Goal: Use online tool/utility: Use online tool/utility

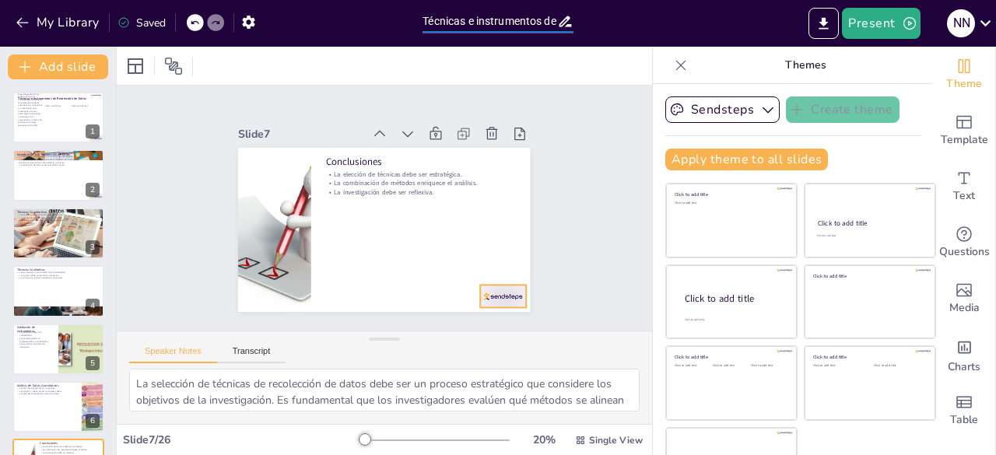
scroll to position [371, 0]
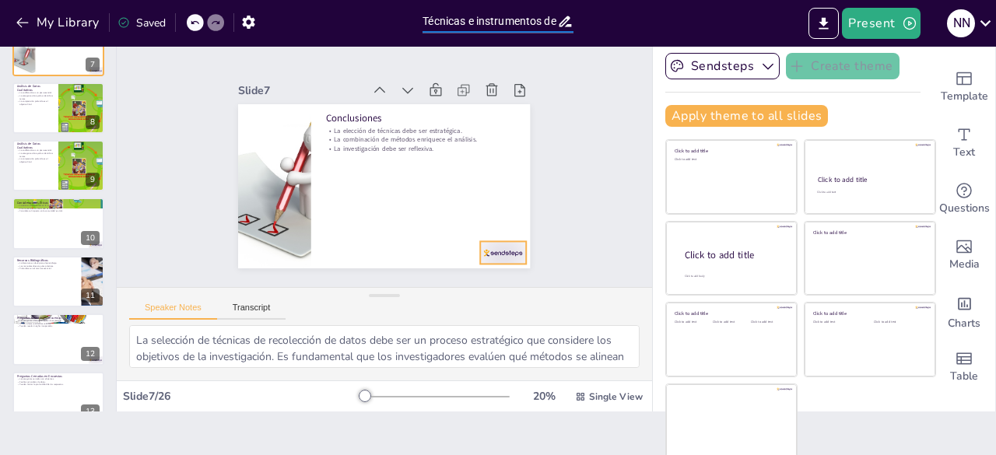
checkbox input "true"
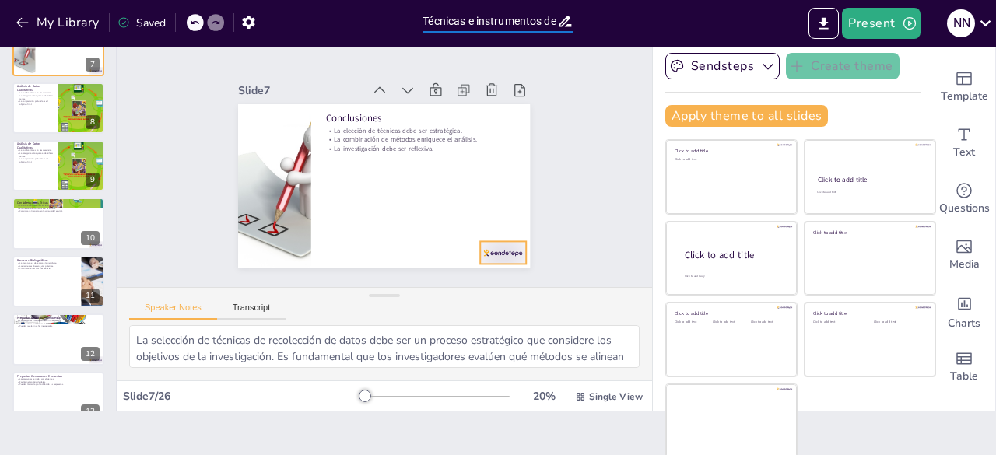
checkbox input "true"
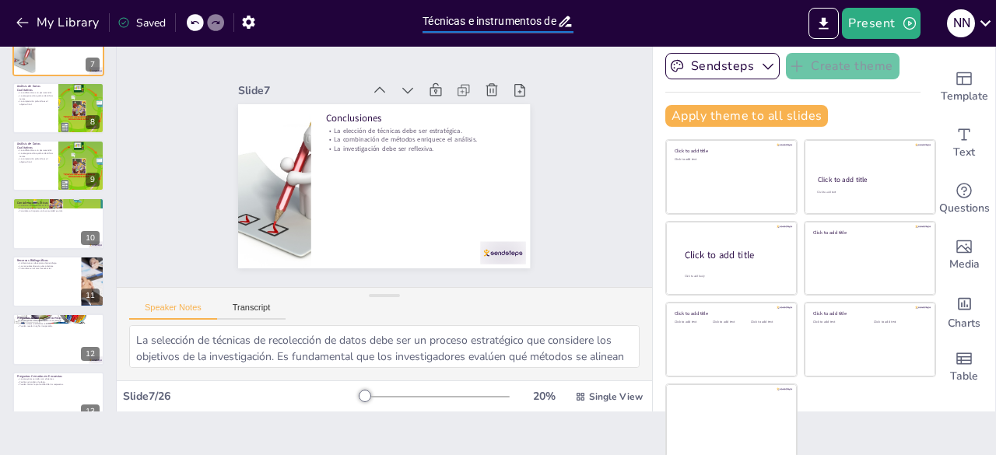
checkbox input "true"
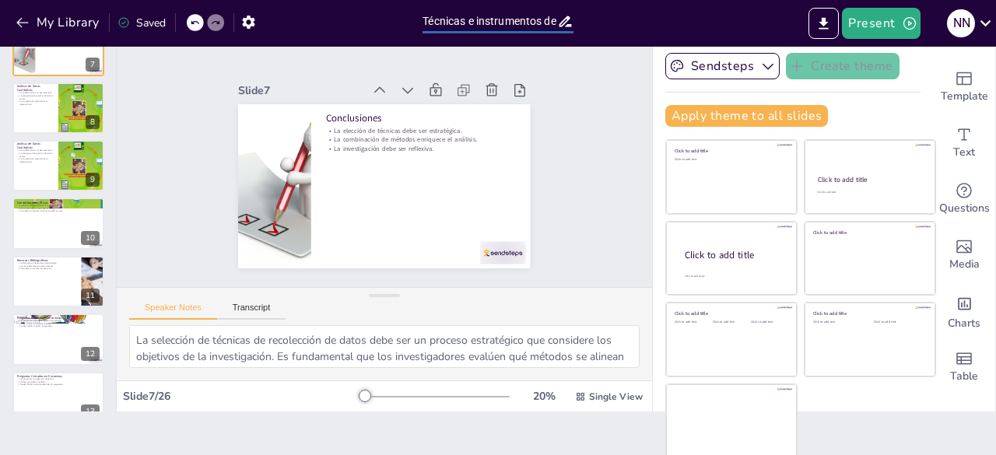
checkbox input "true"
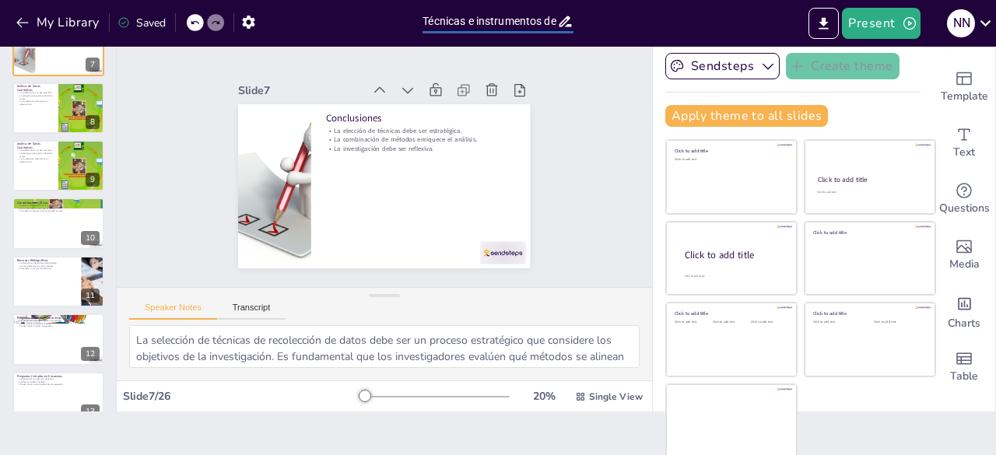
checkbox input "true"
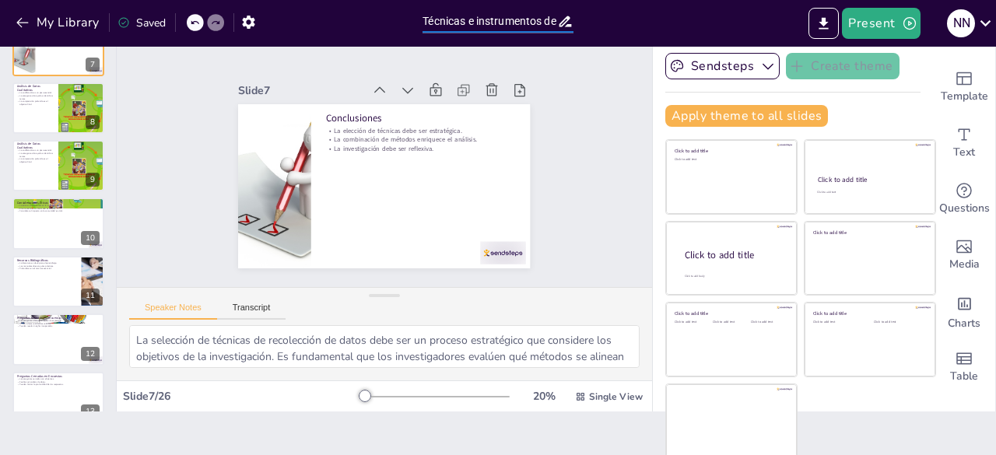
checkbox input "true"
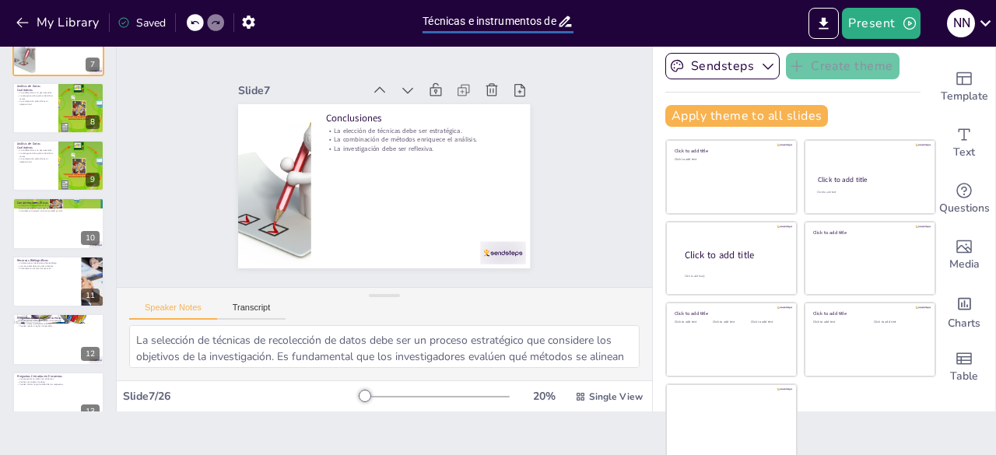
checkbox input "true"
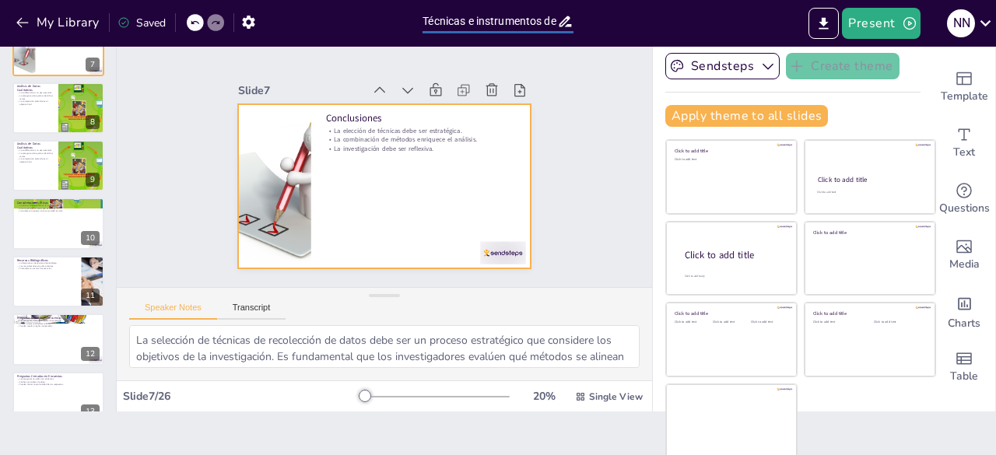
checkbox input "true"
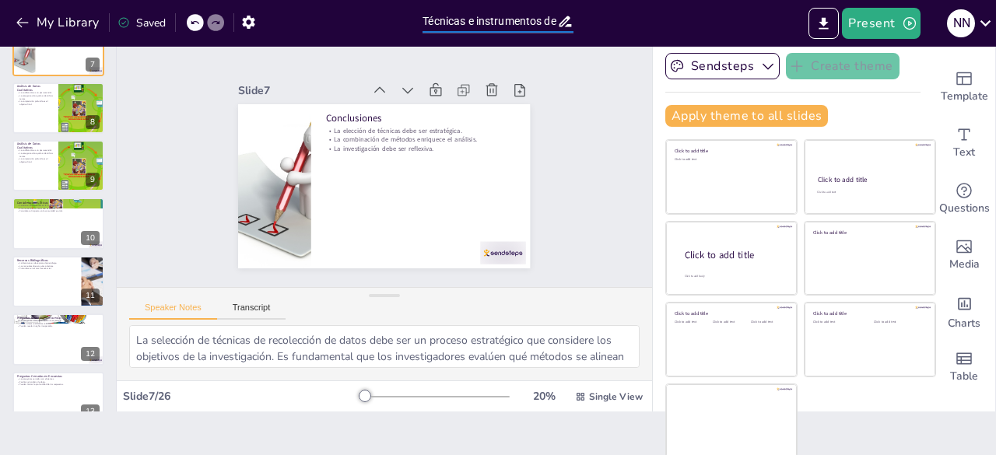
checkbox input "true"
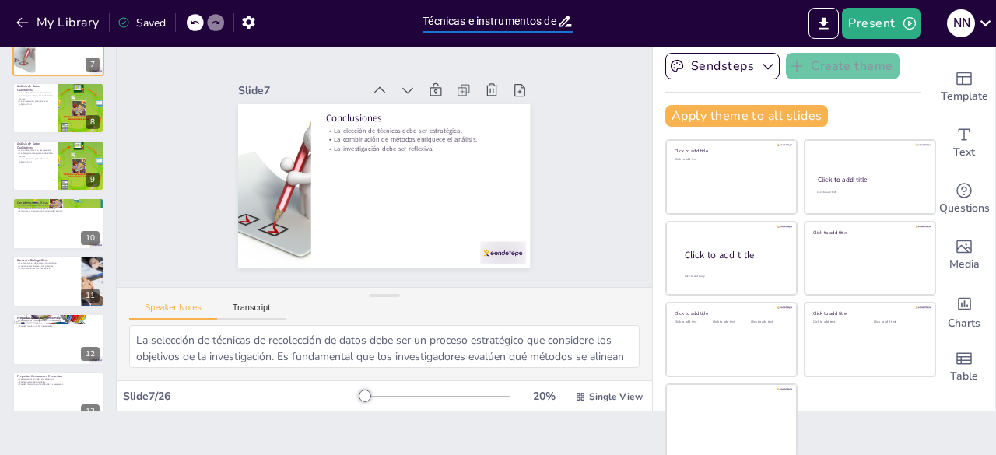
checkbox input "true"
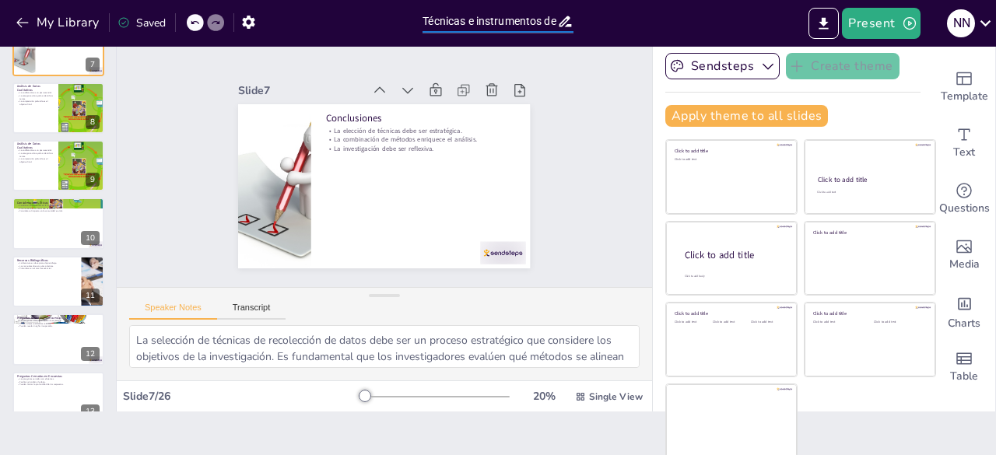
checkbox input "true"
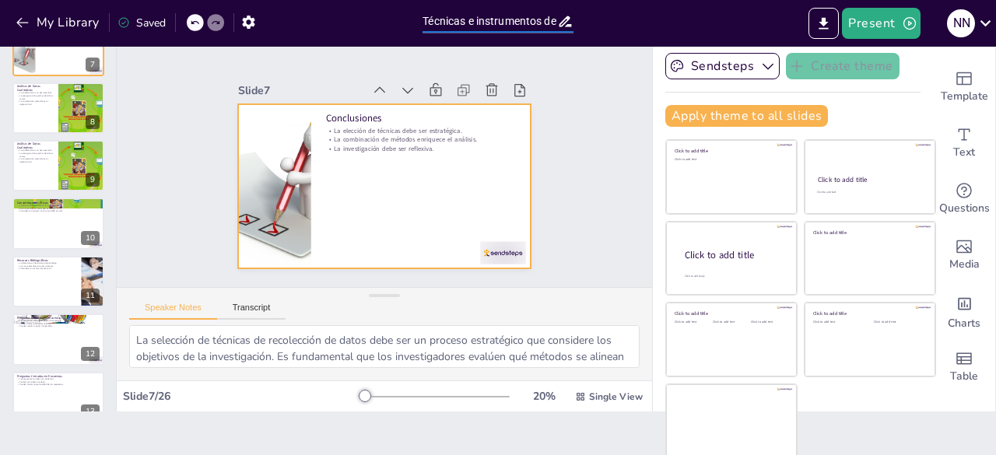
checkbox input "true"
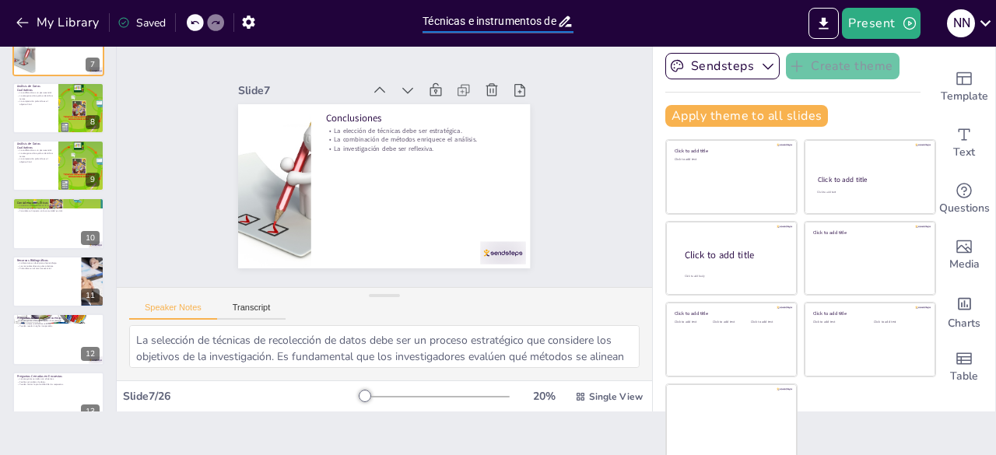
checkbox input "true"
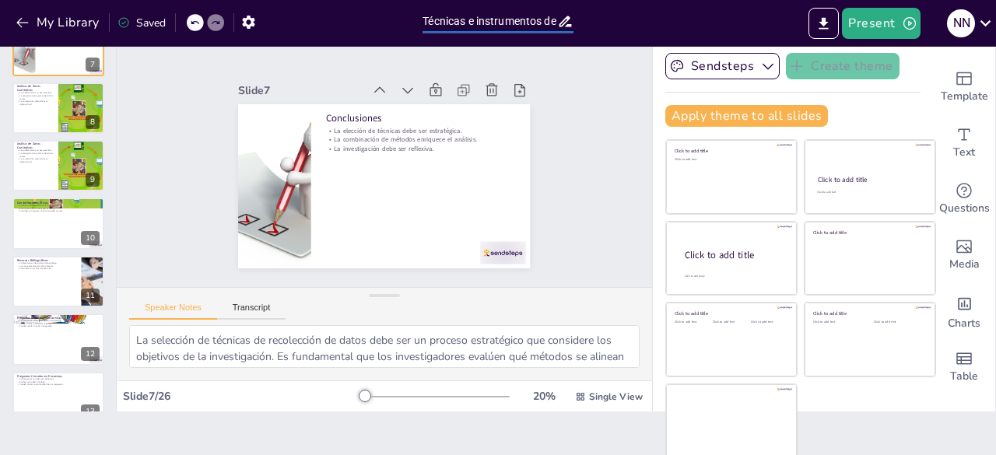
click at [559, 20] on icon at bounding box center [565, 21] width 16 height 16
checkbox input "true"
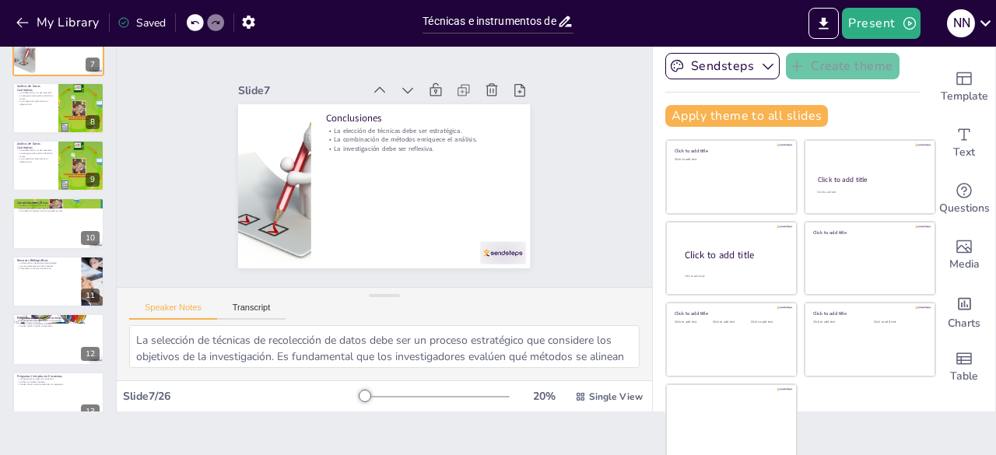
checkbox input "true"
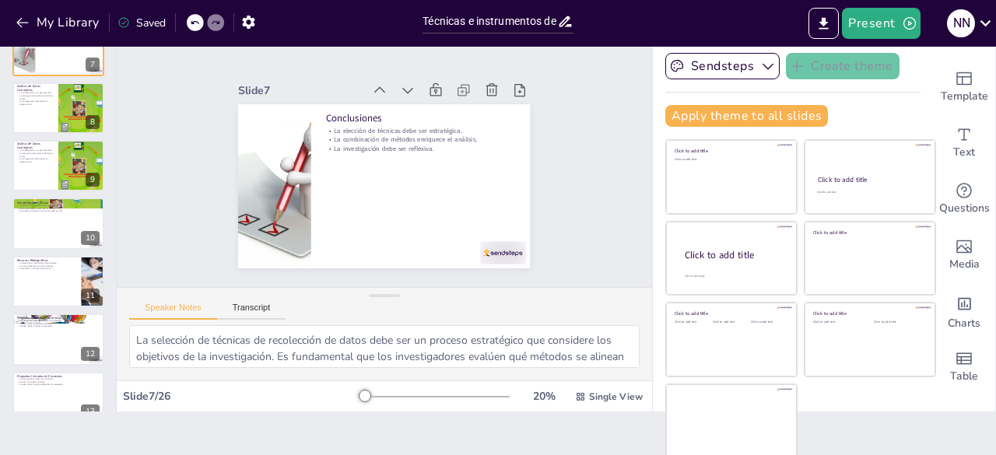
checkbox input "true"
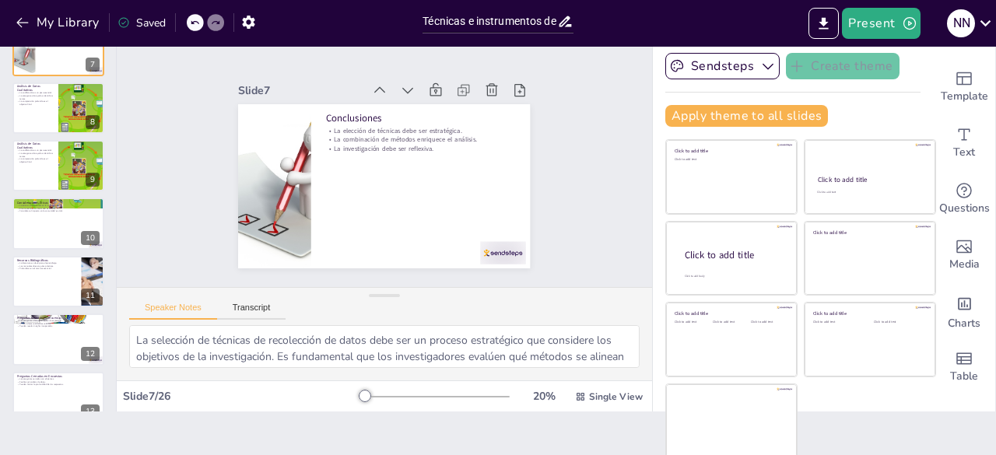
checkbox input "true"
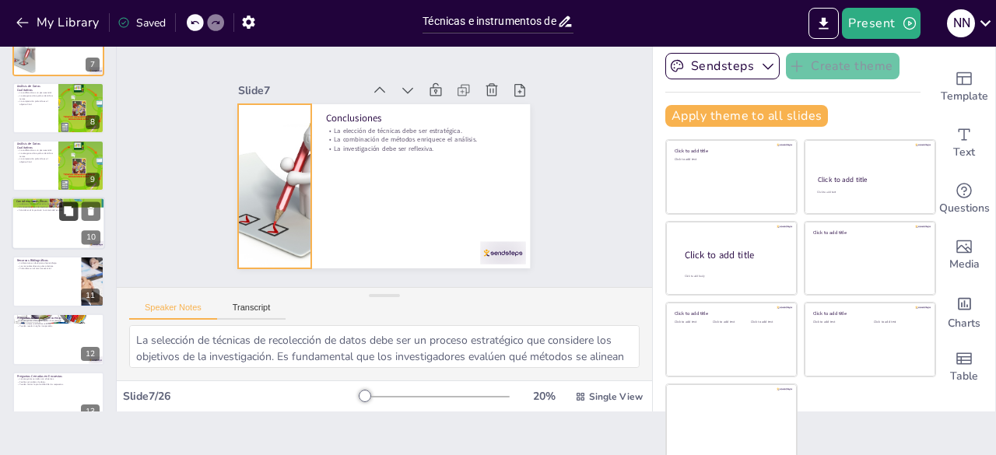
checkbox input "true"
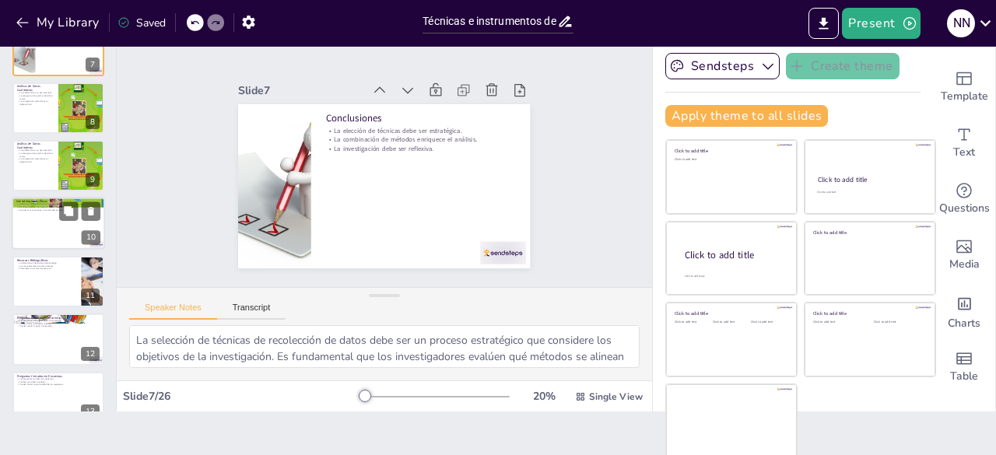
checkbox input "true"
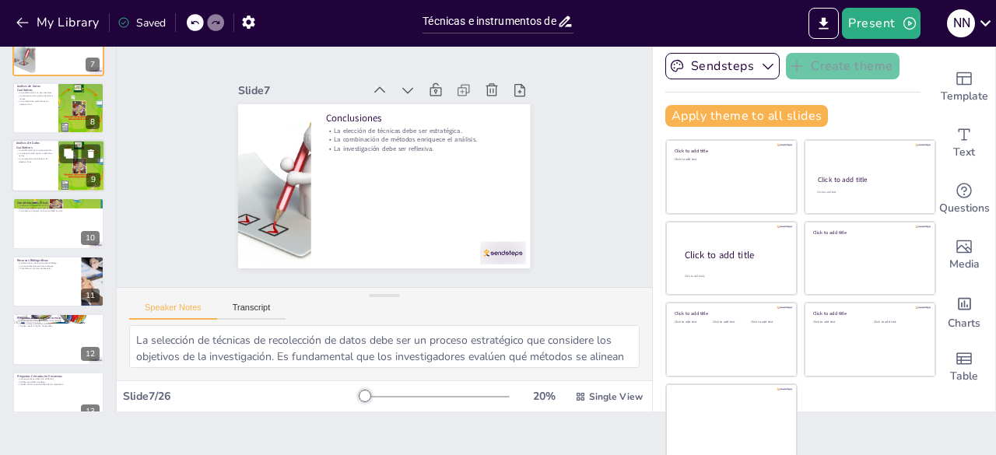
checkbox input "true"
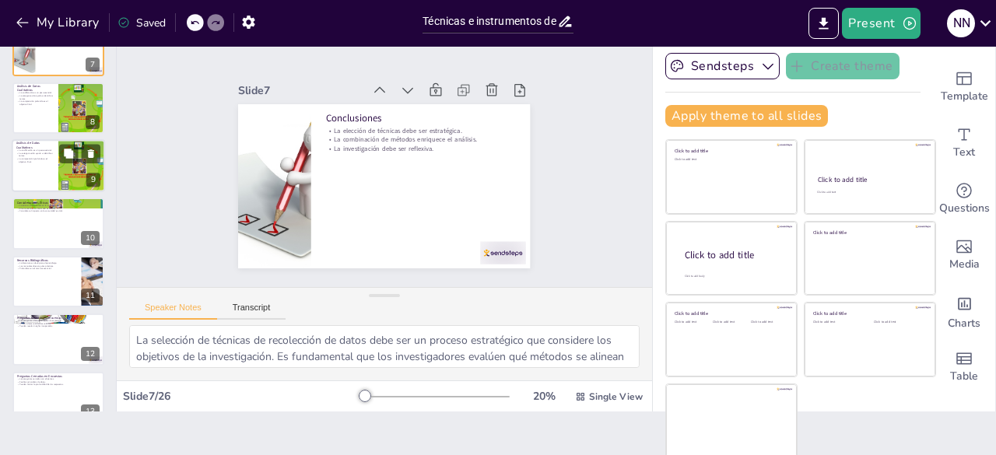
checkbox input "true"
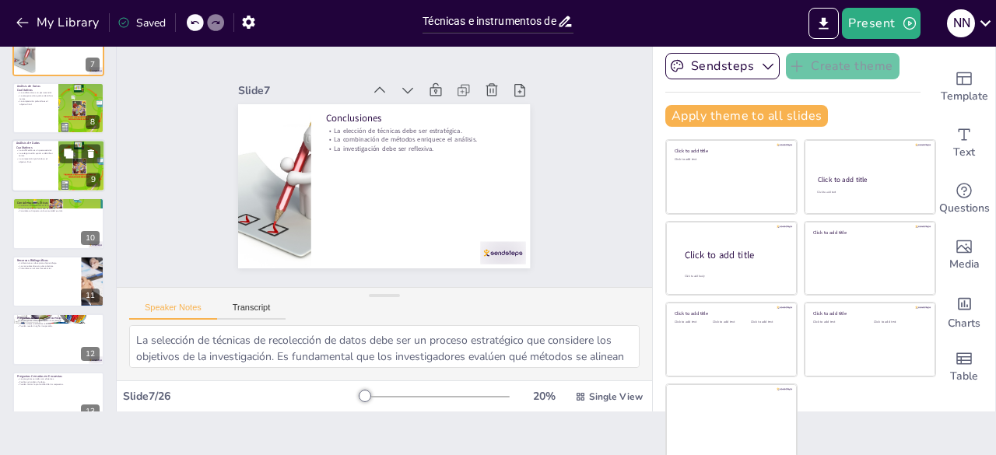
click at [65, 166] on div at bounding box center [81, 165] width 93 height 53
checkbox input "true"
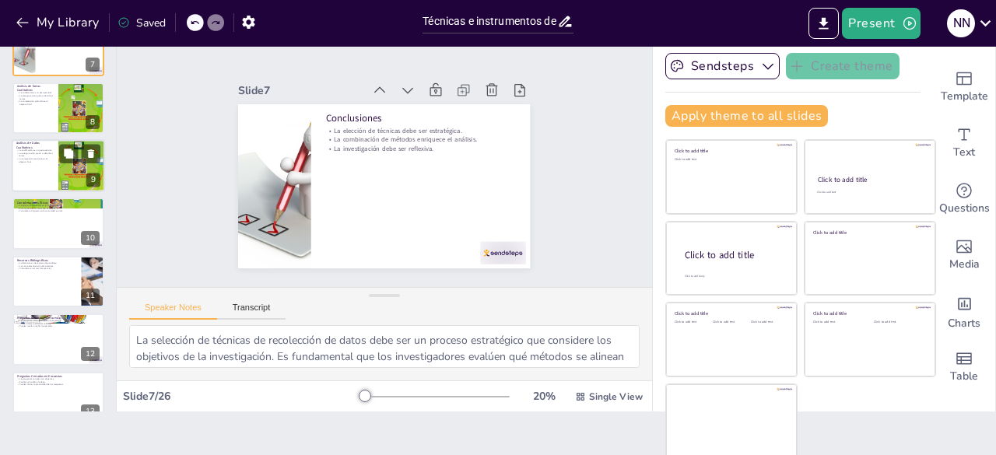
checkbox input "true"
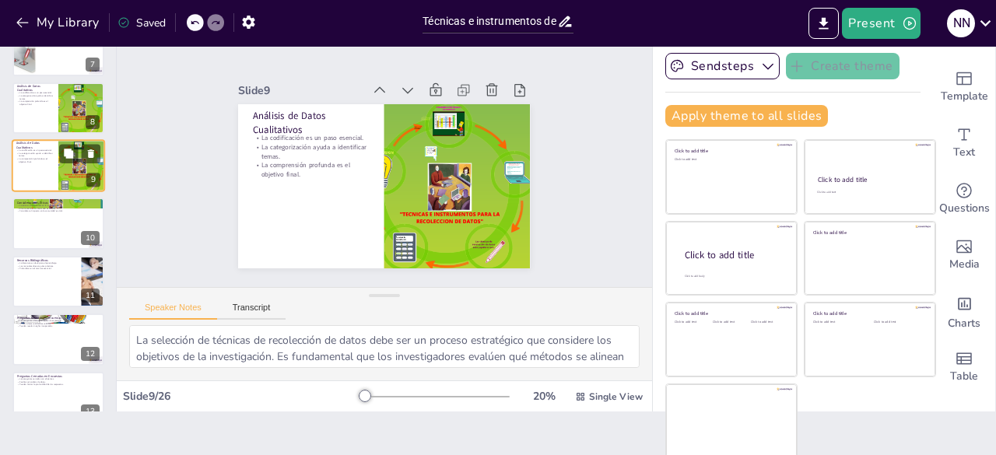
scroll to position [313, 0]
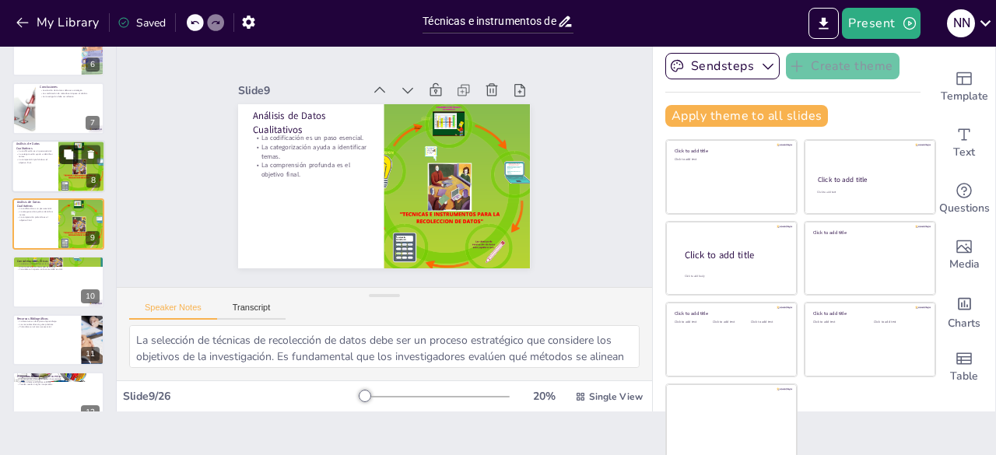
checkbox input "true"
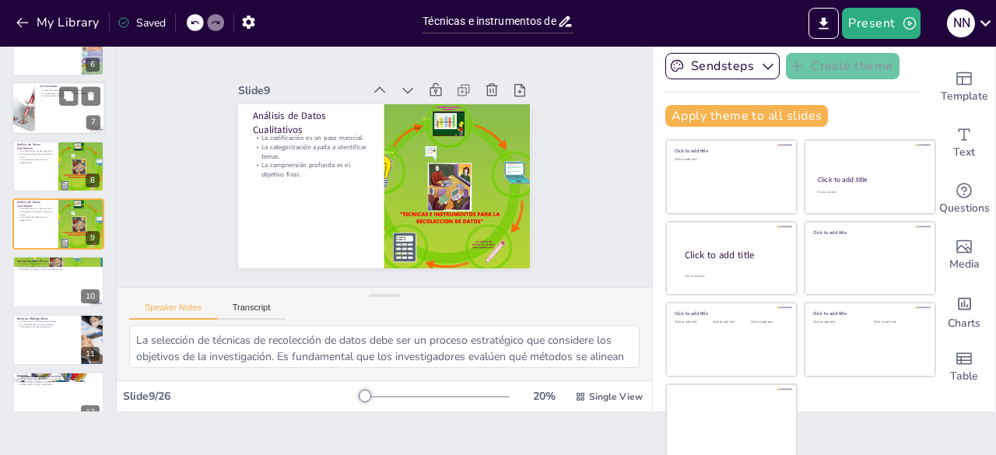
checkbox input "true"
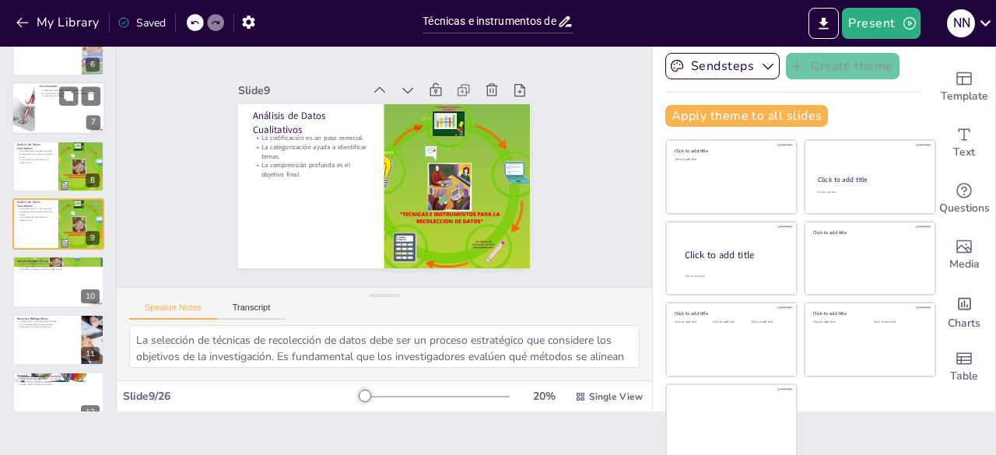
checkbox input "true"
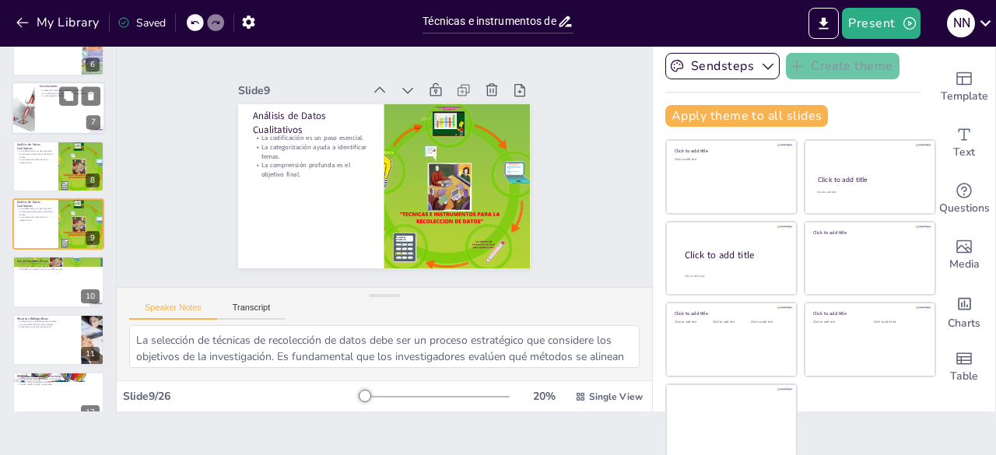
click at [65, 108] on div at bounding box center [58, 108] width 93 height 53
checkbox input "true"
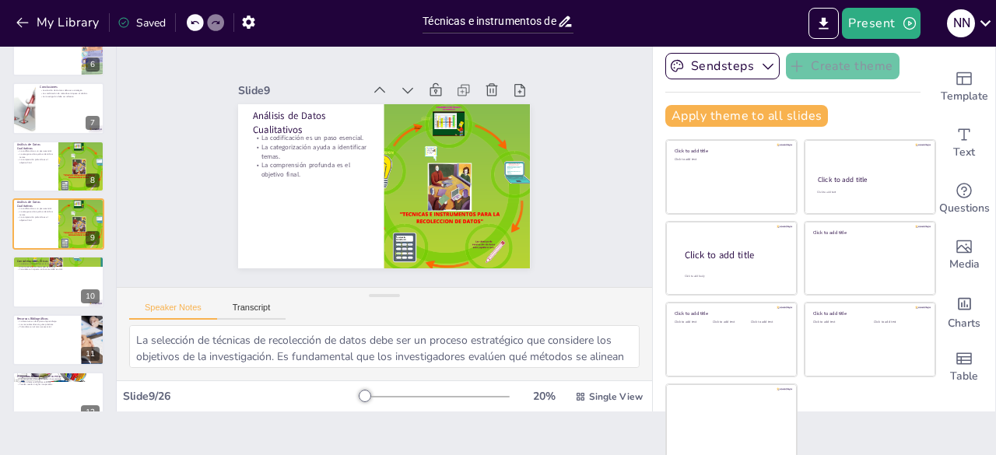
checkbox input "true"
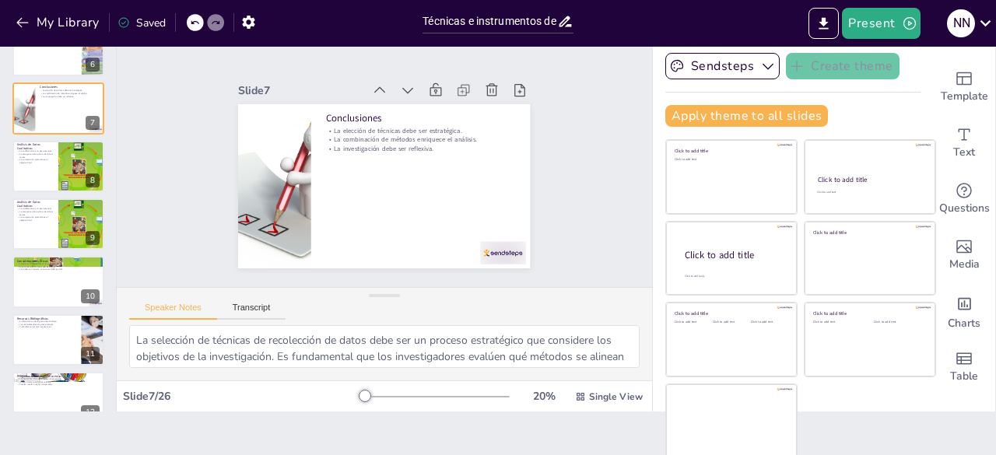
scroll to position [198, 0]
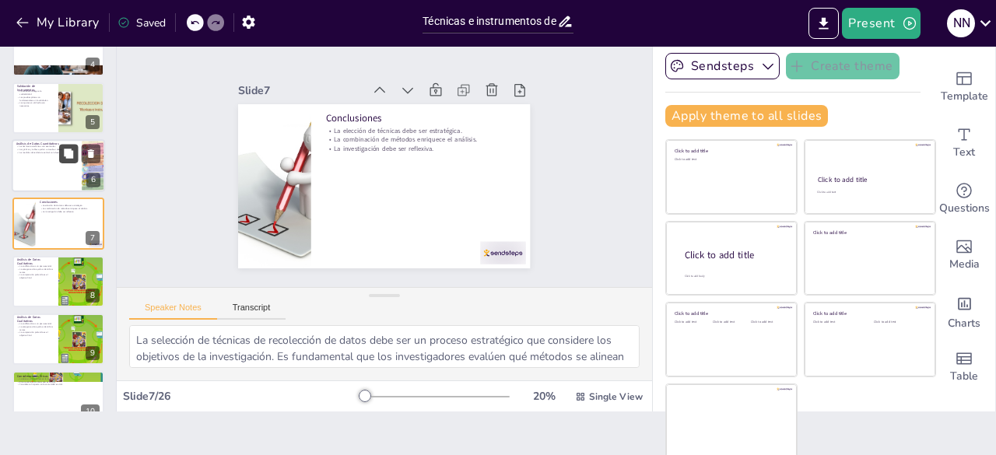
checkbox input "true"
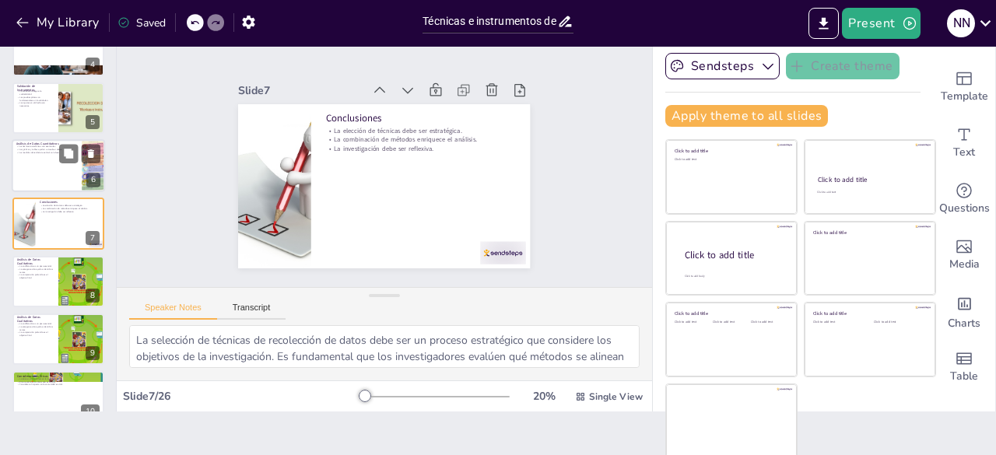
checkbox input "true"
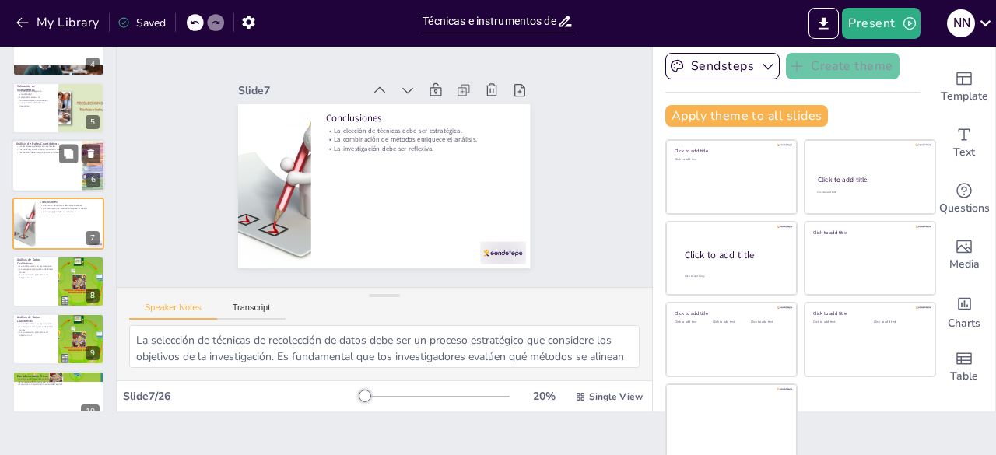
click at [62, 166] on div at bounding box center [58, 165] width 93 height 53
checkbox input "true"
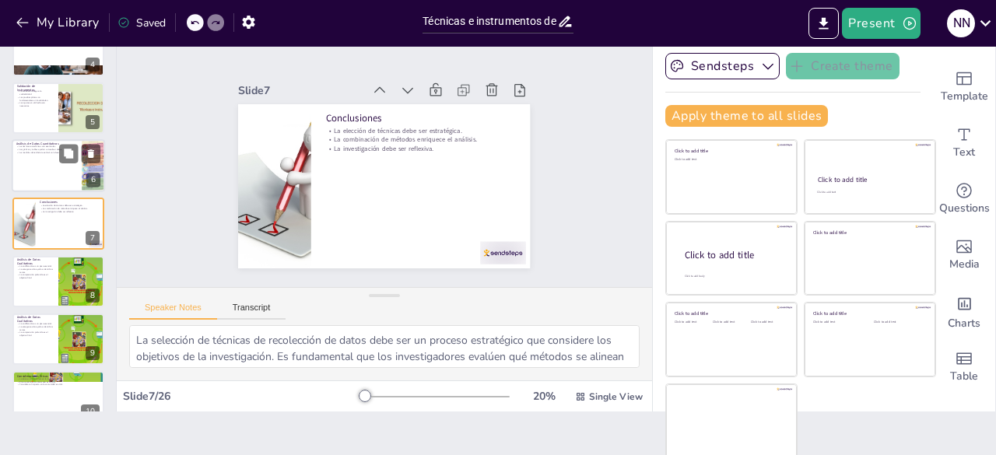
checkbox input "true"
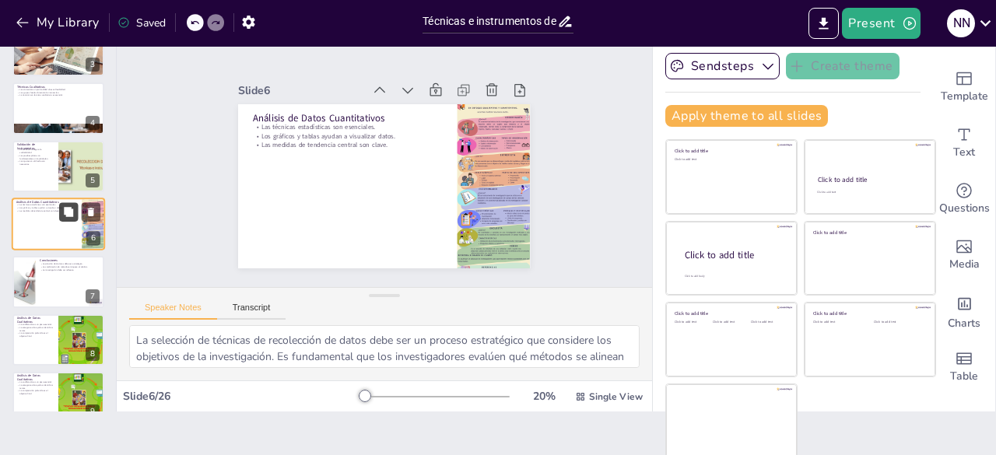
checkbox input "true"
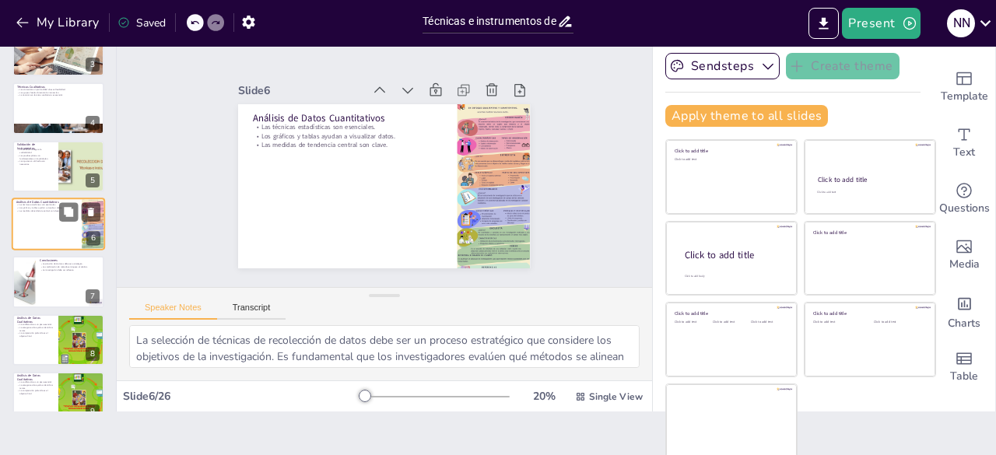
checkbox input "true"
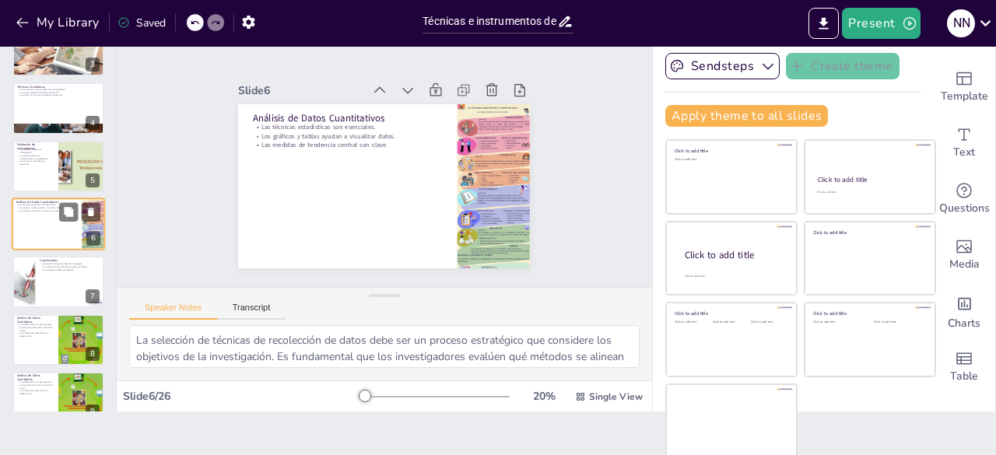
click at [64, 223] on div at bounding box center [58, 224] width 93 height 53
checkbox input "true"
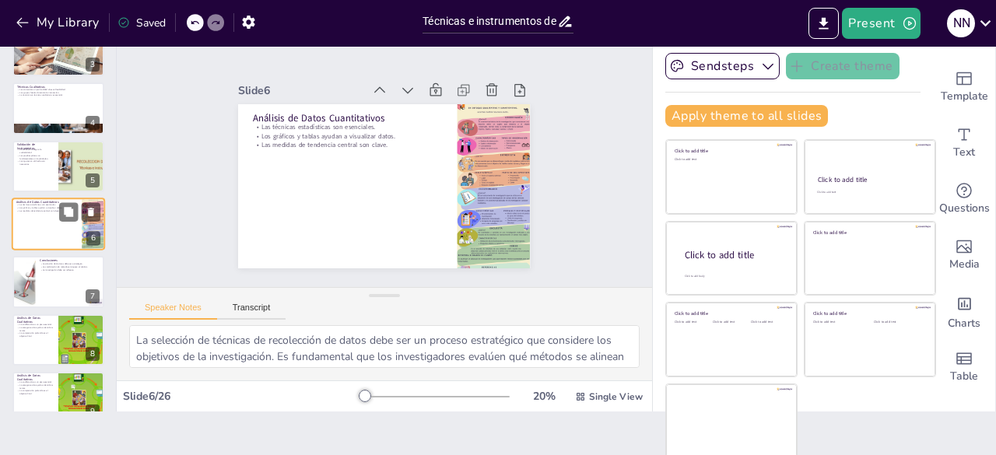
checkbox input "true"
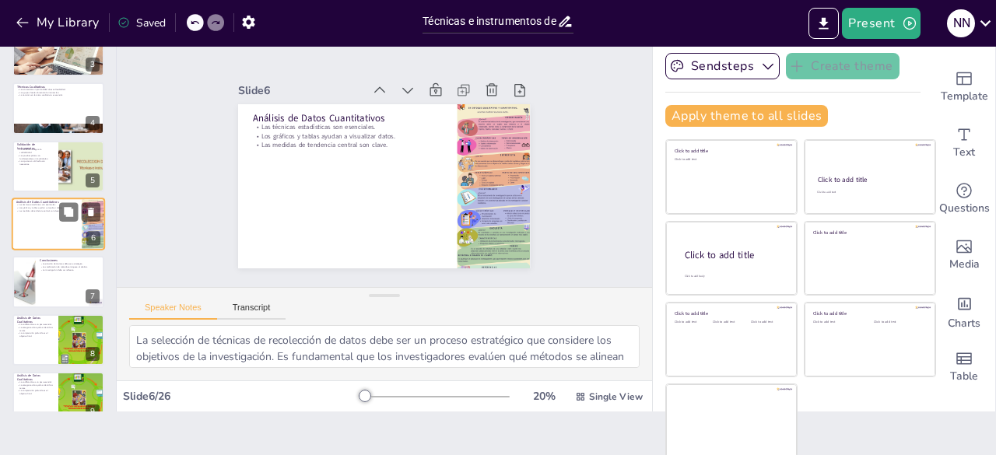
checkbox input "true"
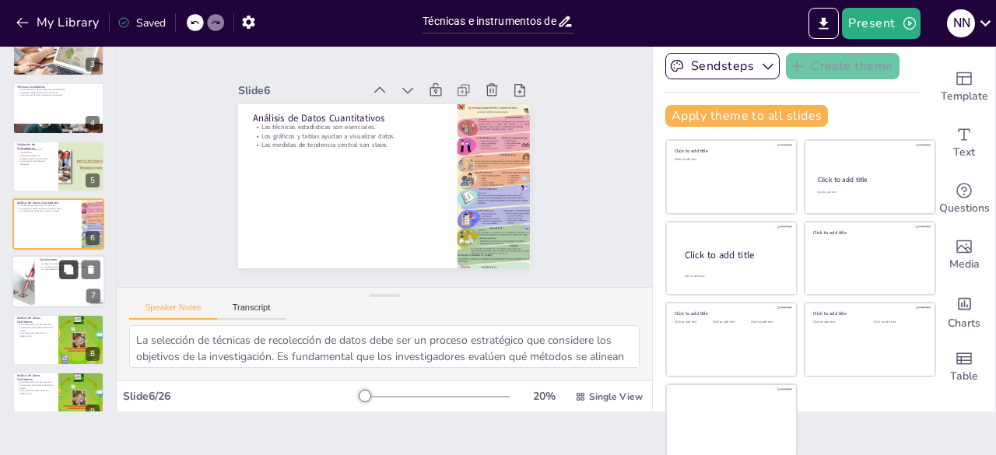
checkbox input "true"
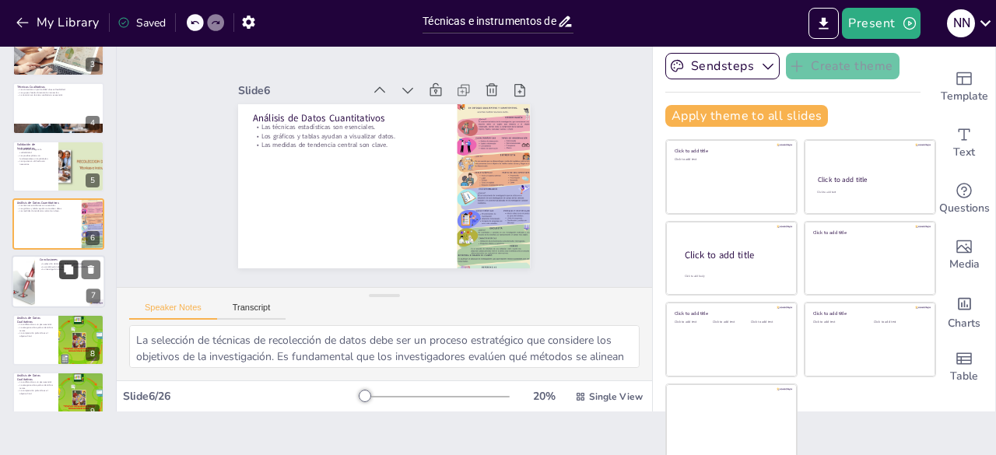
checkbox input "true"
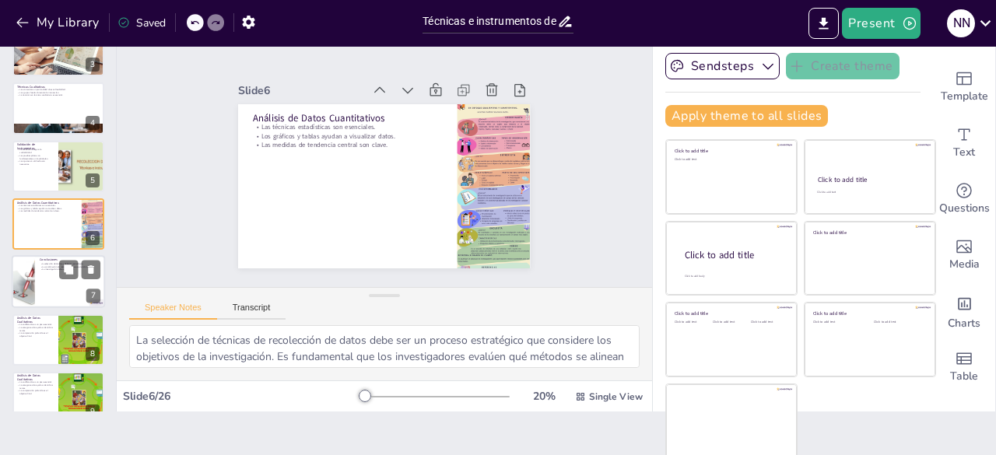
checkbox input "true"
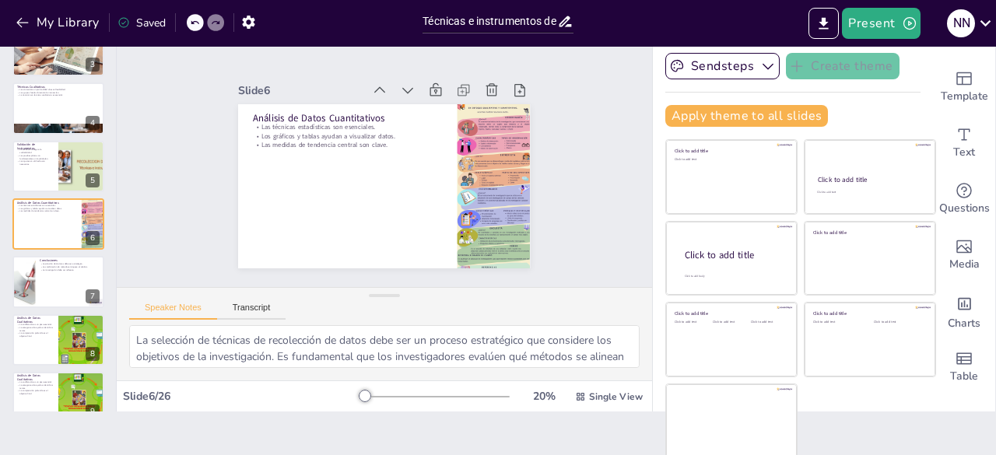
checkbox input "true"
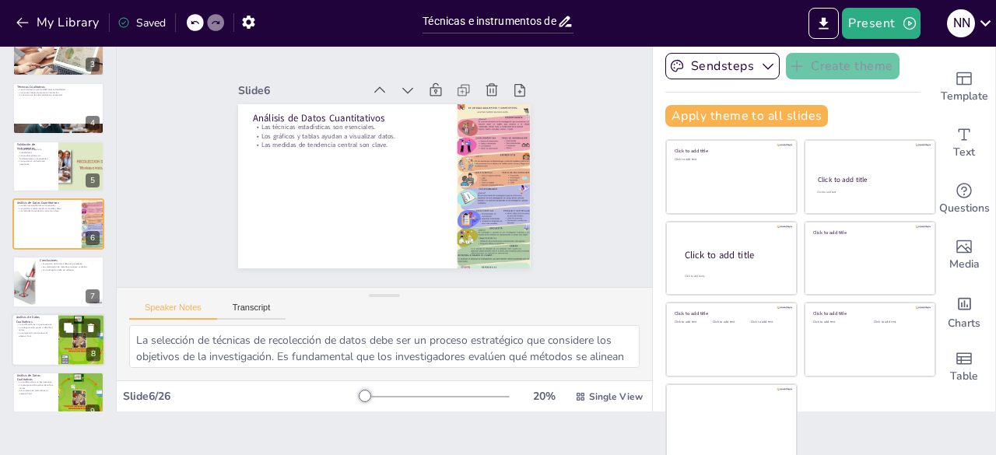
checkbox input "true"
click at [65, 344] on div at bounding box center [81, 340] width 93 height 53
checkbox input "true"
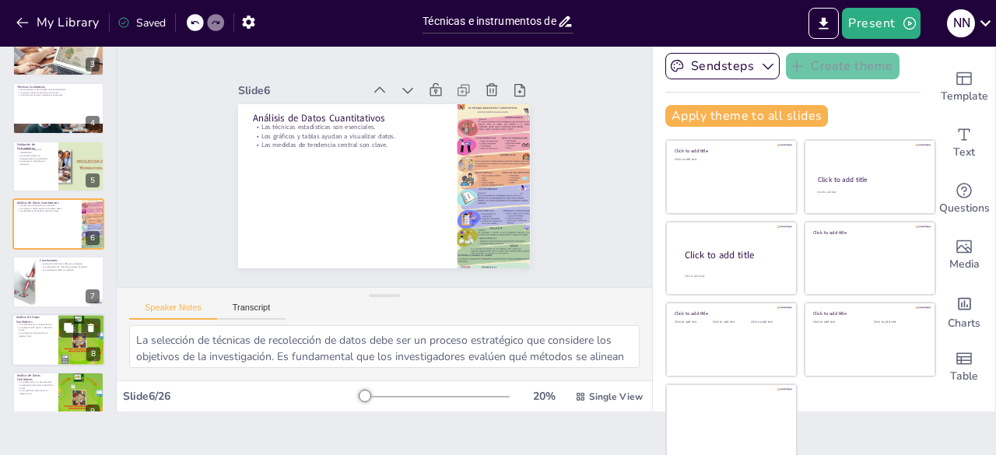
checkbox input "true"
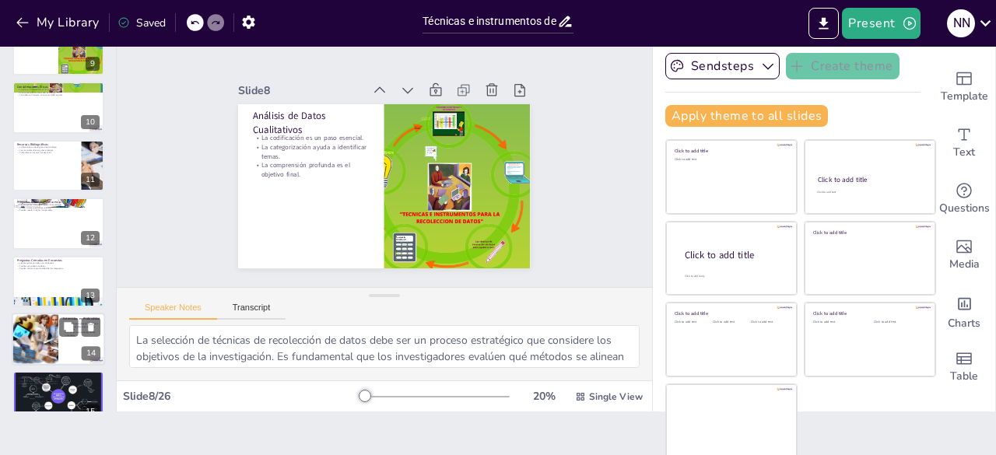
checkbox input "true"
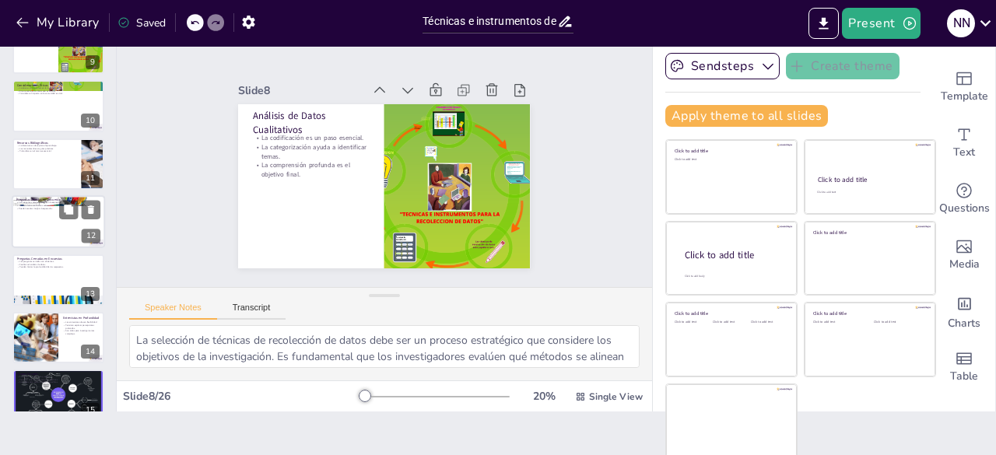
checkbox input "true"
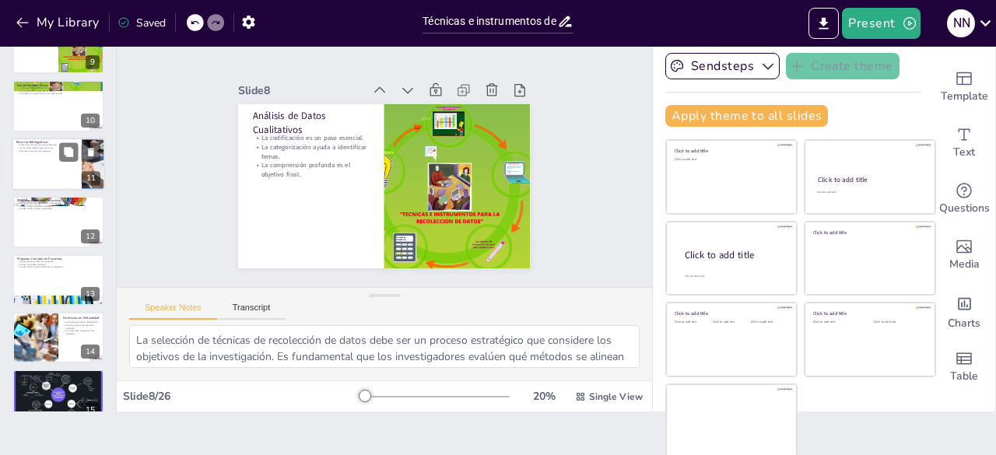
click at [54, 149] on p "Los manuales ofrecen guías prácticas." at bounding box center [46, 147] width 61 height 3
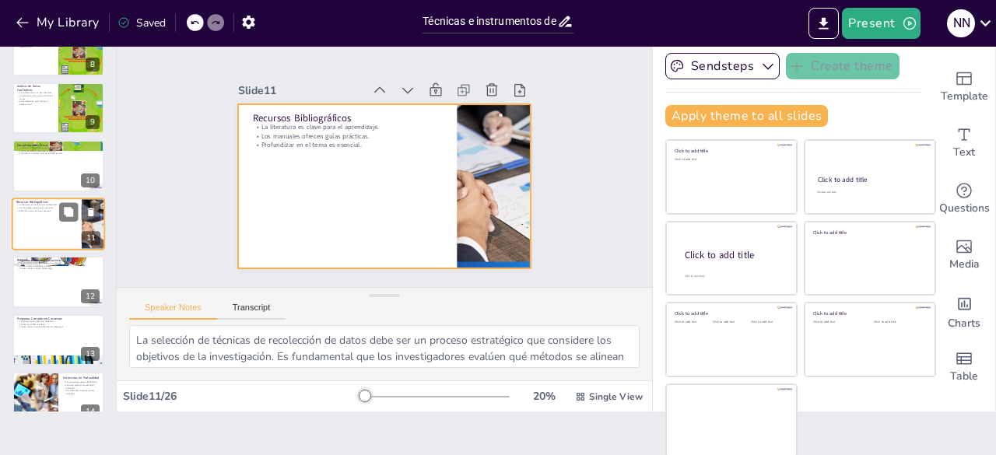
click at [34, 226] on div at bounding box center [58, 224] width 93 height 53
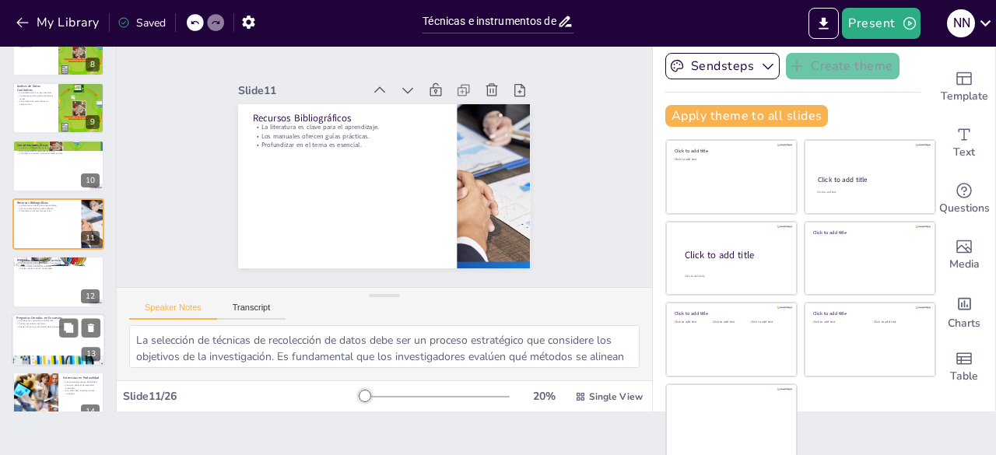
click at [33, 276] on div at bounding box center [58, 281] width 92 height 51
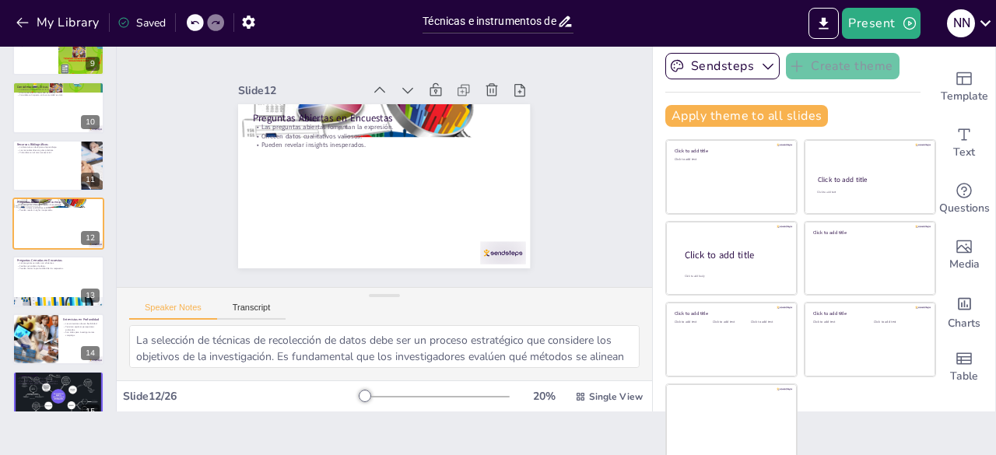
click at [37, 330] on div at bounding box center [34, 339] width 51 height 51
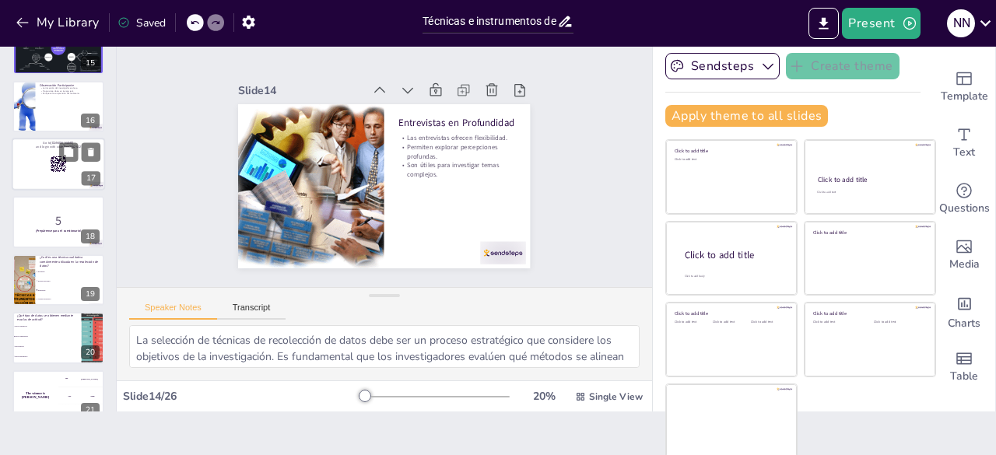
click at [51, 178] on div at bounding box center [58, 164] width 93 height 53
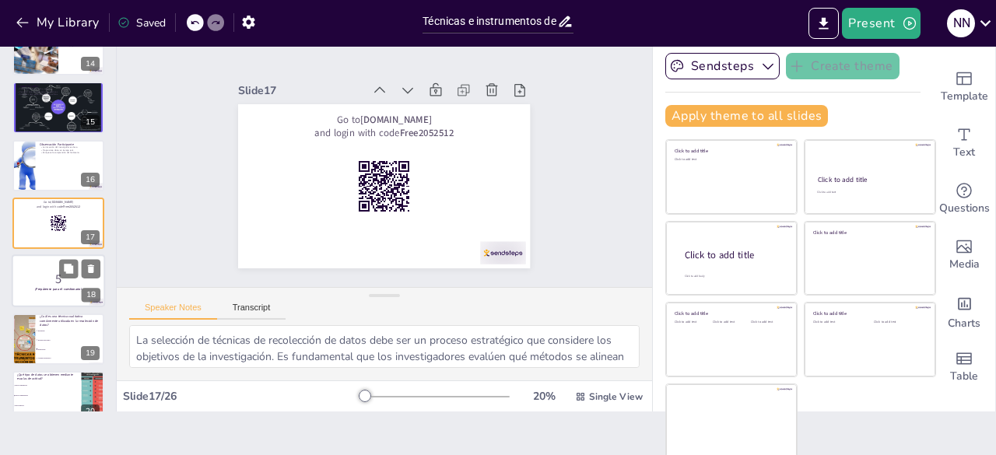
click at [44, 270] on div at bounding box center [58, 281] width 93 height 53
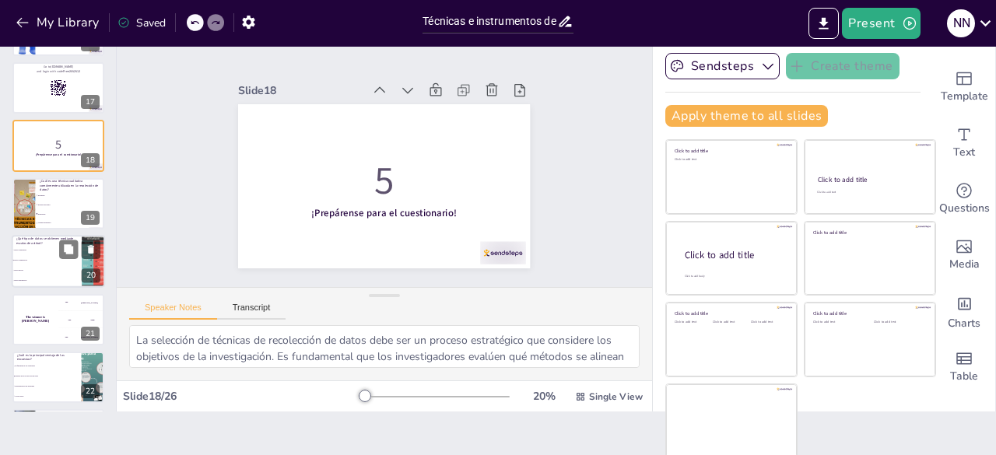
click at [44, 267] on li "Datos mixtos" at bounding box center [47, 271] width 70 height 10
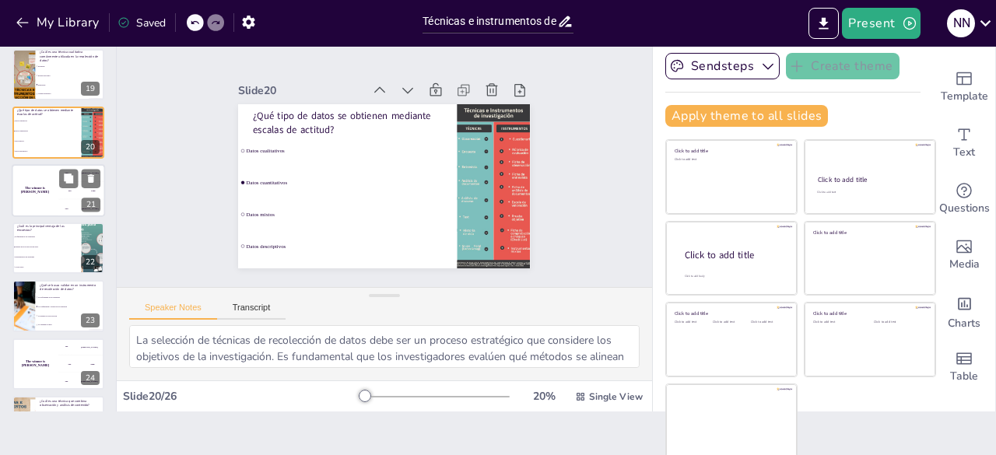
scroll to position [1147, 0]
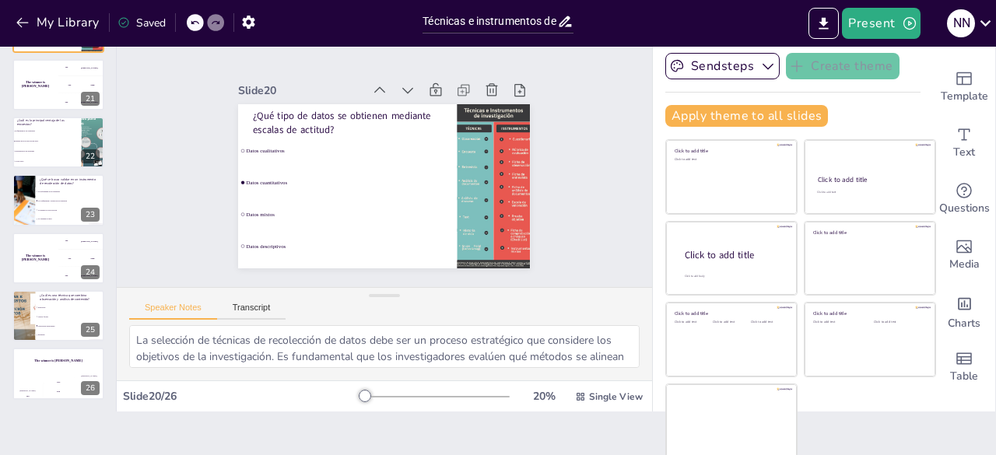
click at [143, 21] on div "Saved" at bounding box center [141, 23] width 48 height 15
click at [121, 23] on icon at bounding box center [123, 22] width 12 height 12
click at [821, 26] on icon "Export to PowerPoint" at bounding box center [823, 24] width 16 height 16
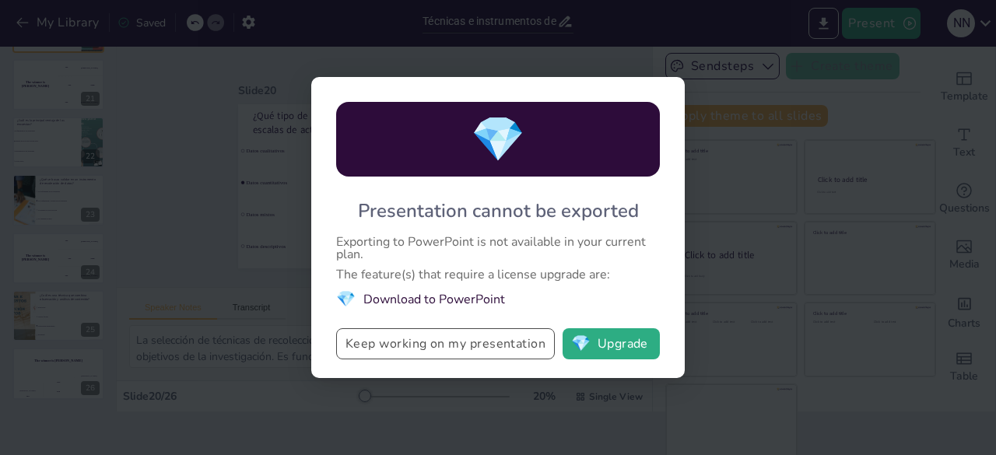
click at [394, 346] on button "Keep working on my presentation" at bounding box center [445, 343] width 219 height 31
